Goal: Information Seeking & Learning: Find specific fact

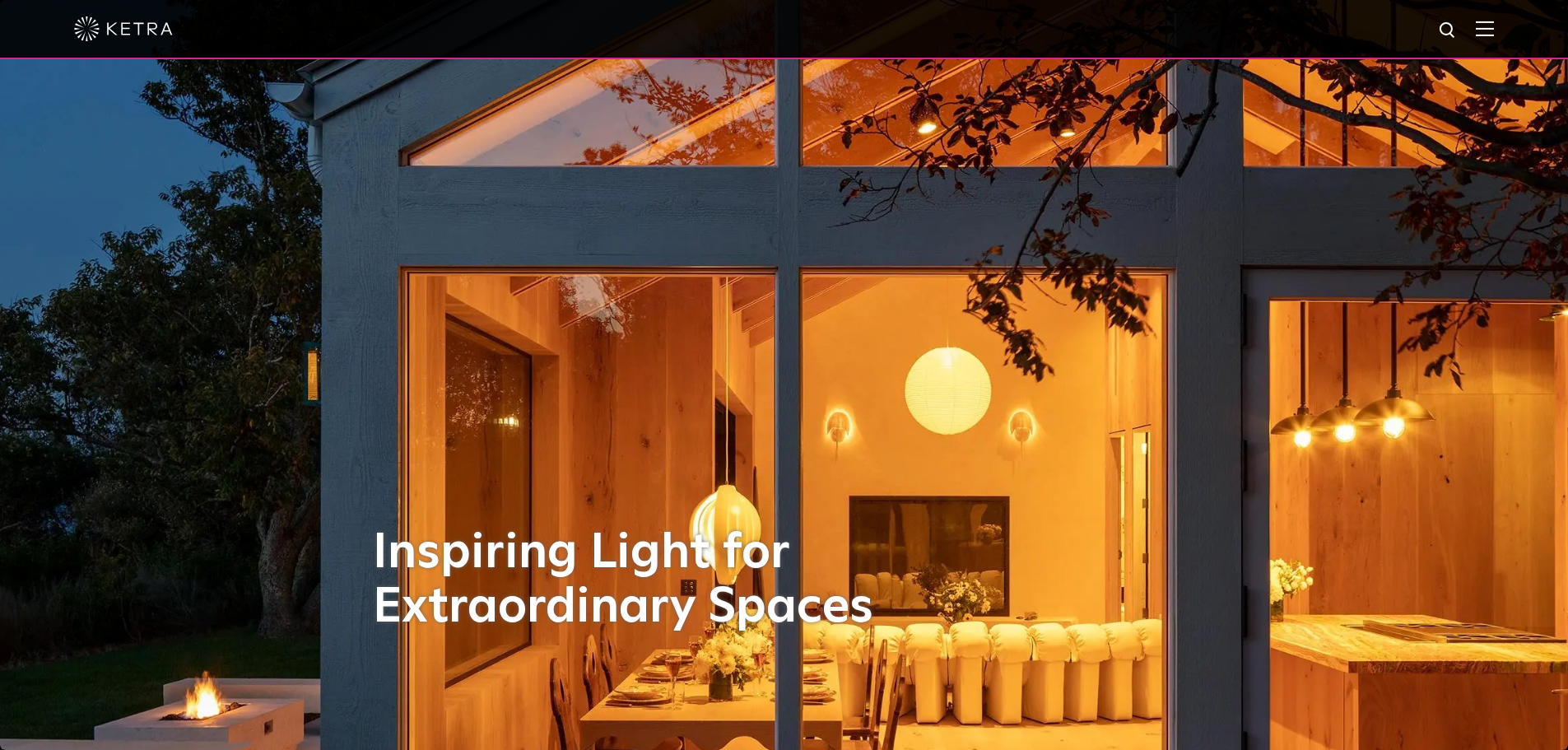
click at [1494, 25] on img at bounding box center [1485, 28] width 18 height 16
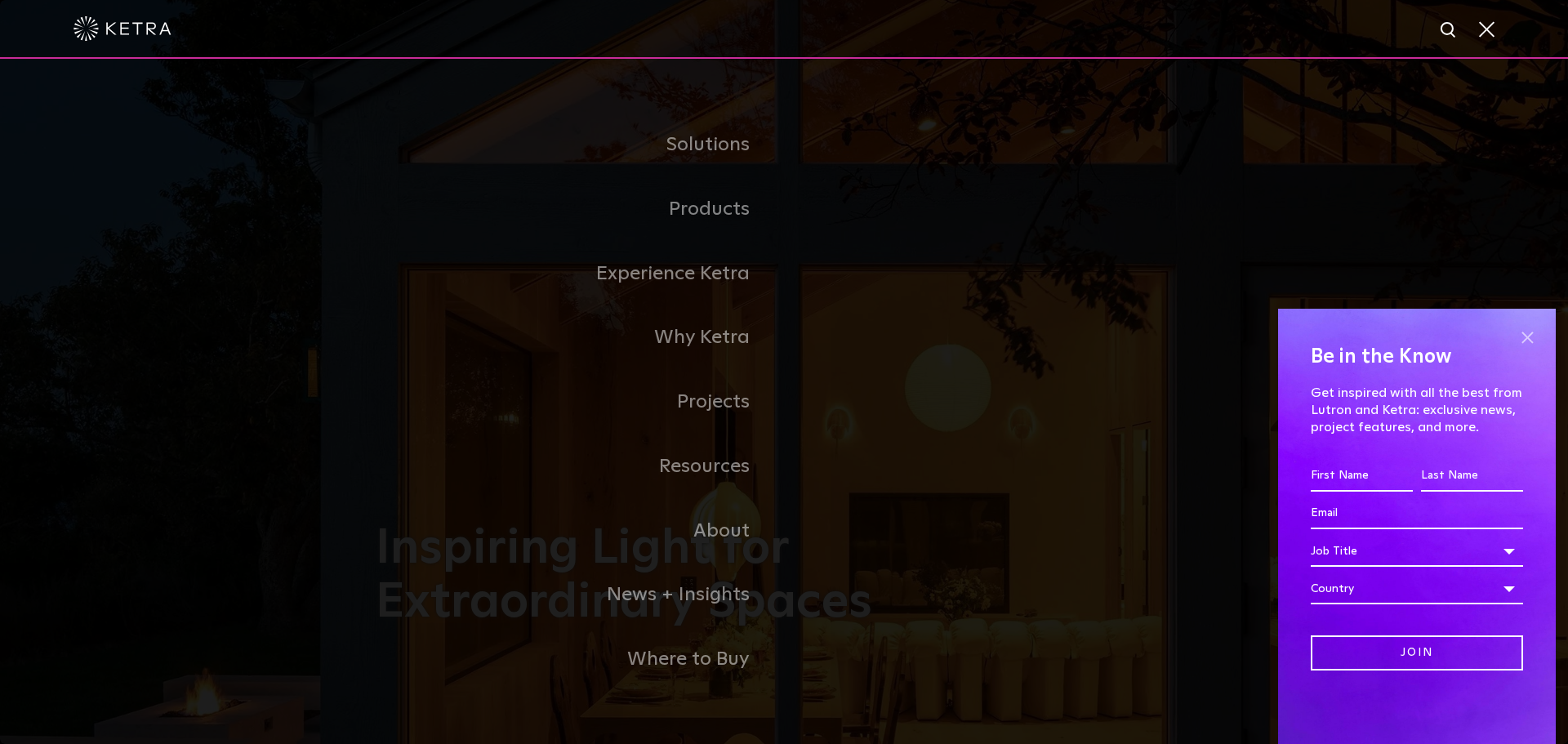
click at [1526, 330] on span at bounding box center [1527, 338] width 25 height 25
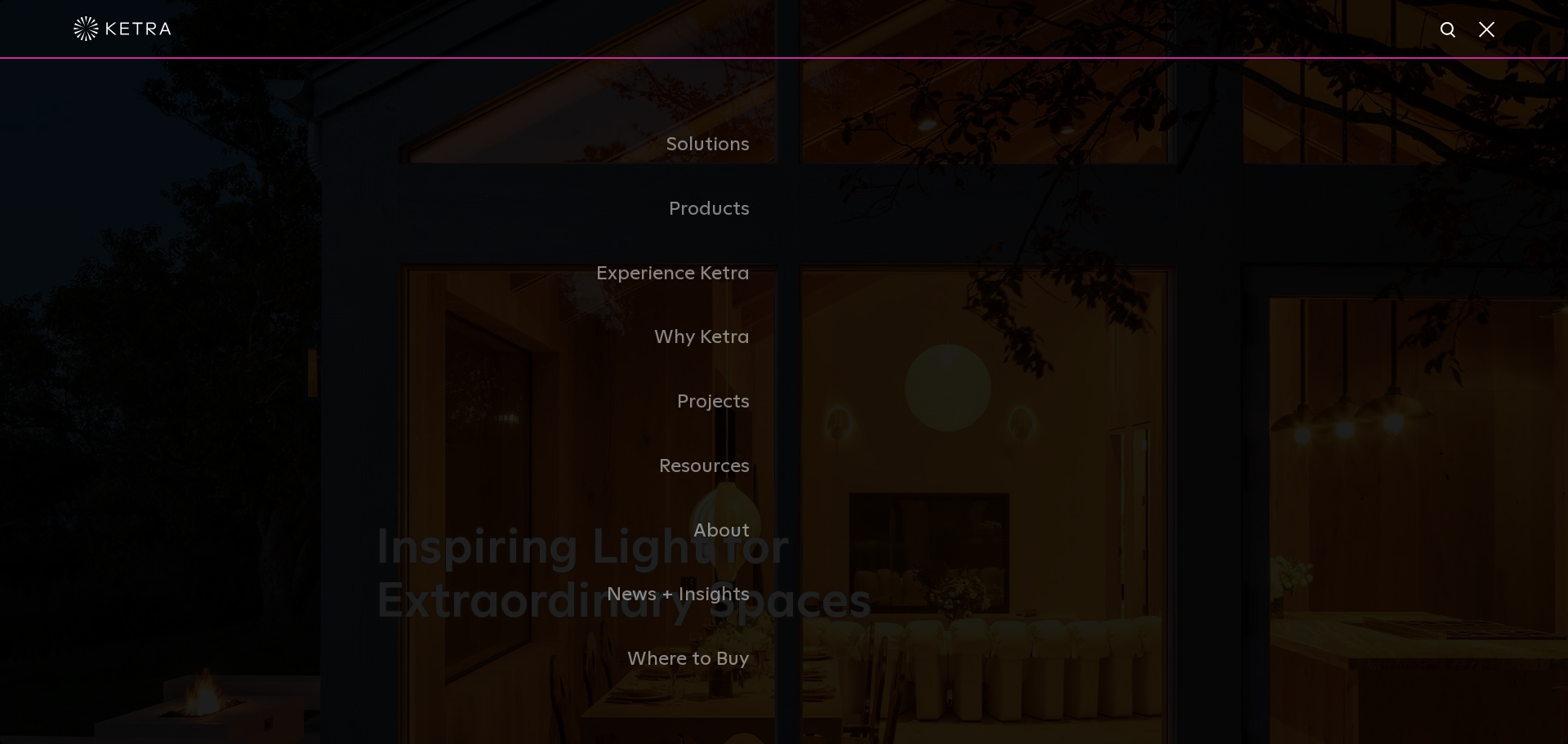
click at [1455, 35] on img at bounding box center [1449, 30] width 20 height 20
paste input "HW-S30-TRKLUM-X"
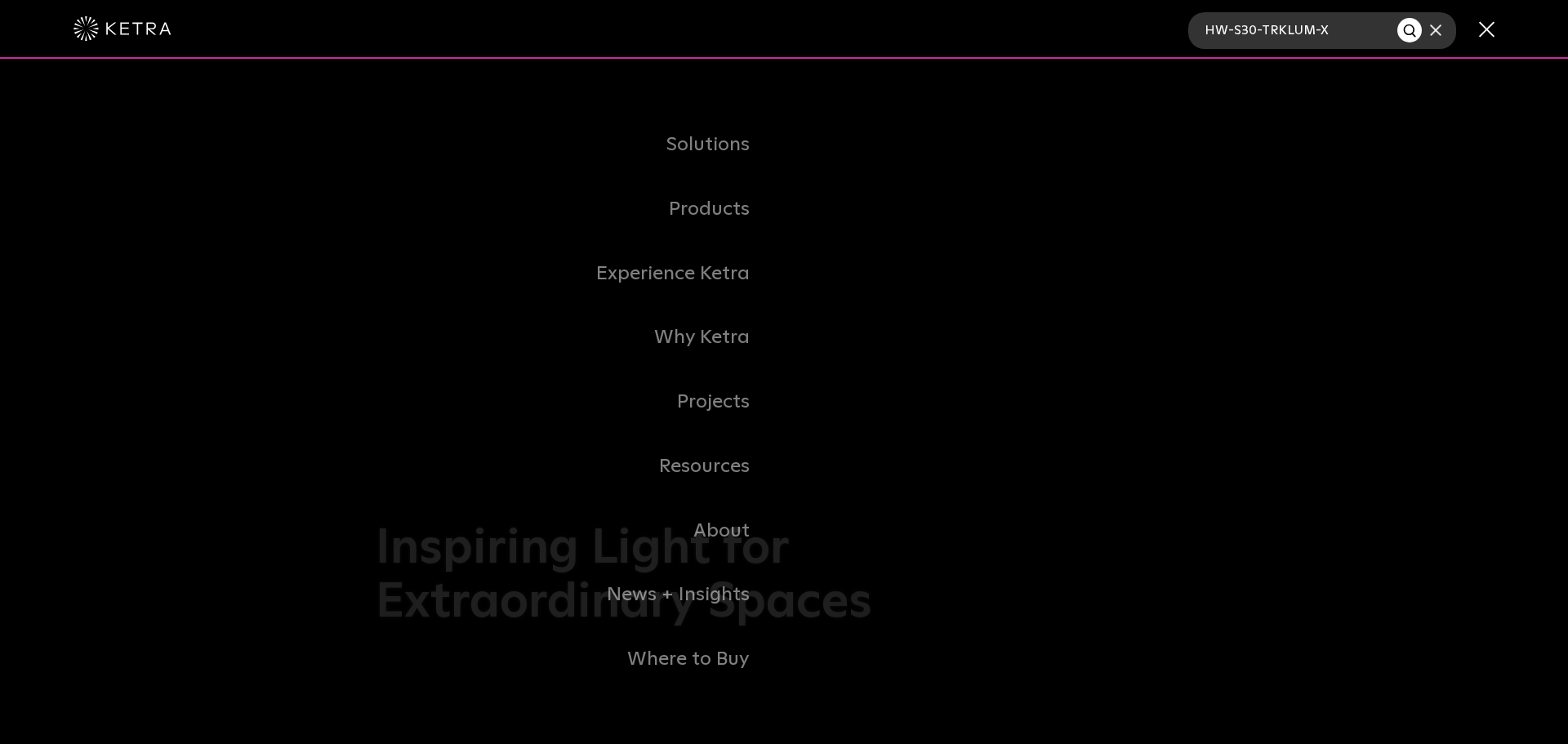
type input "HW-S30-TRKLUM-X"
click at [1405, 23] on img "Search" at bounding box center [1411, 32] width 18 height 18
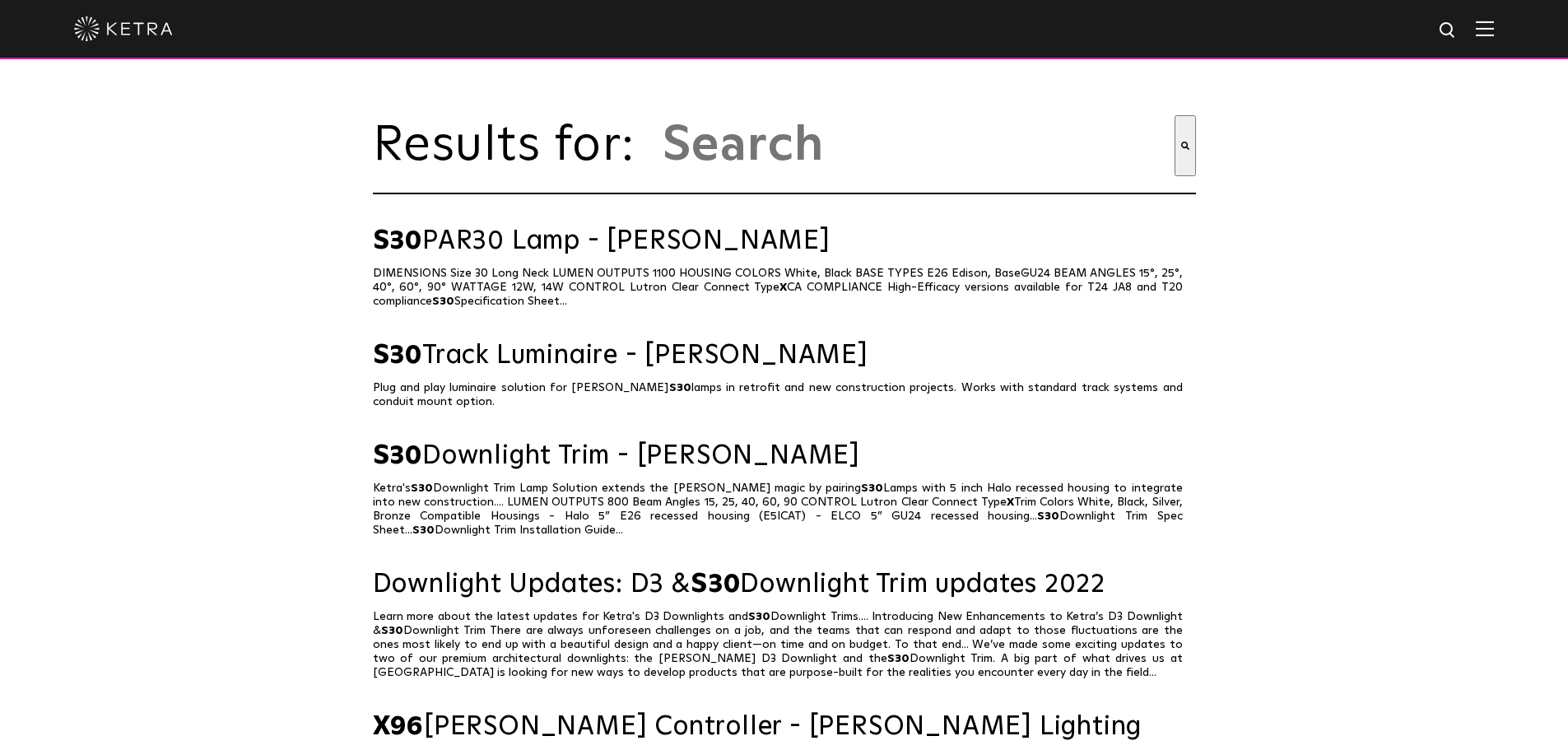
type input "hw-s30-trklum-x"
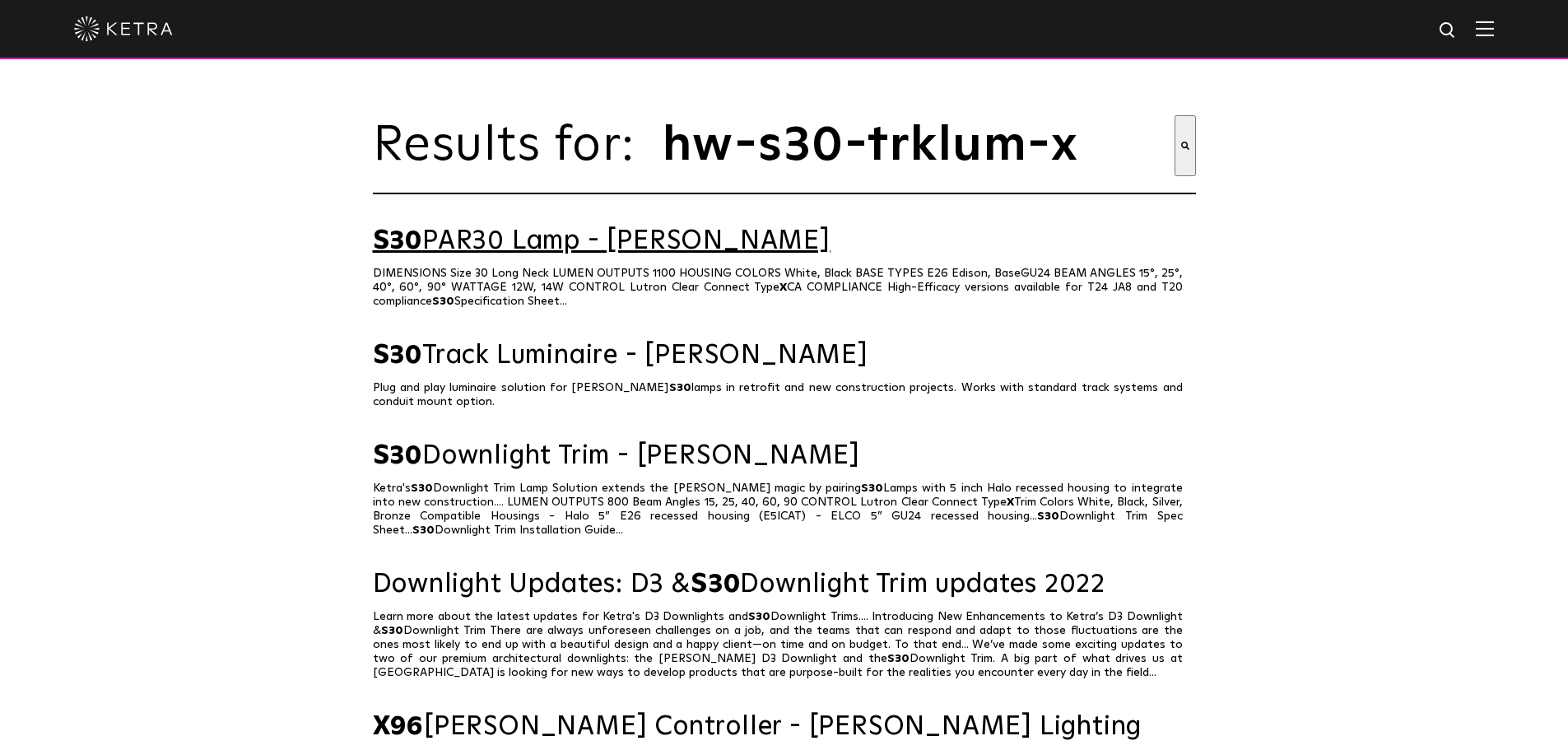
click at [537, 251] on link "S30 PAR30 Lamp - Ketra" at bounding box center [784, 241] width 823 height 29
